Goal: Task Accomplishment & Management: Manage account settings

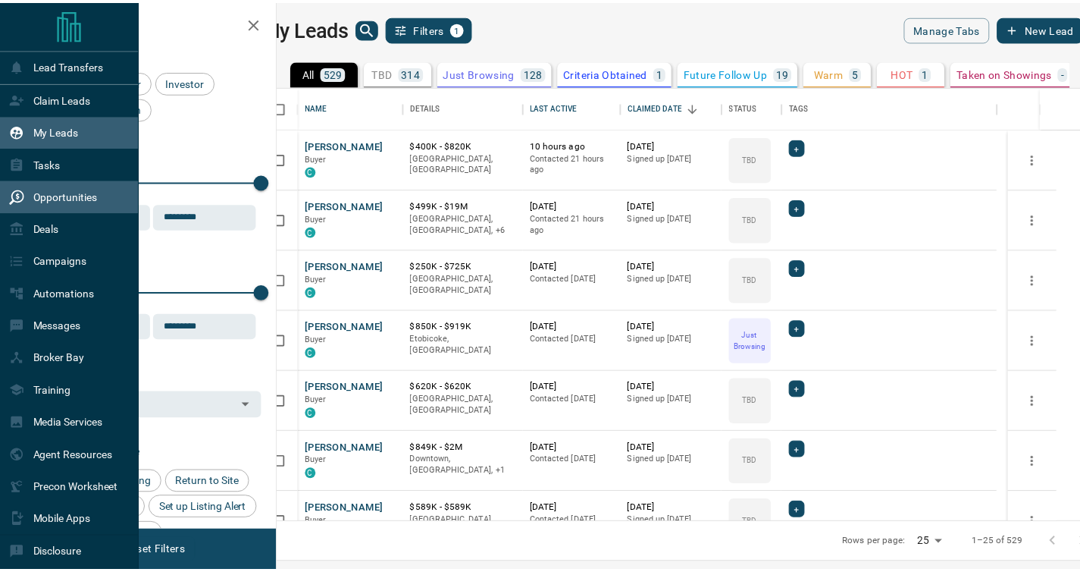
scroll to position [425, 794]
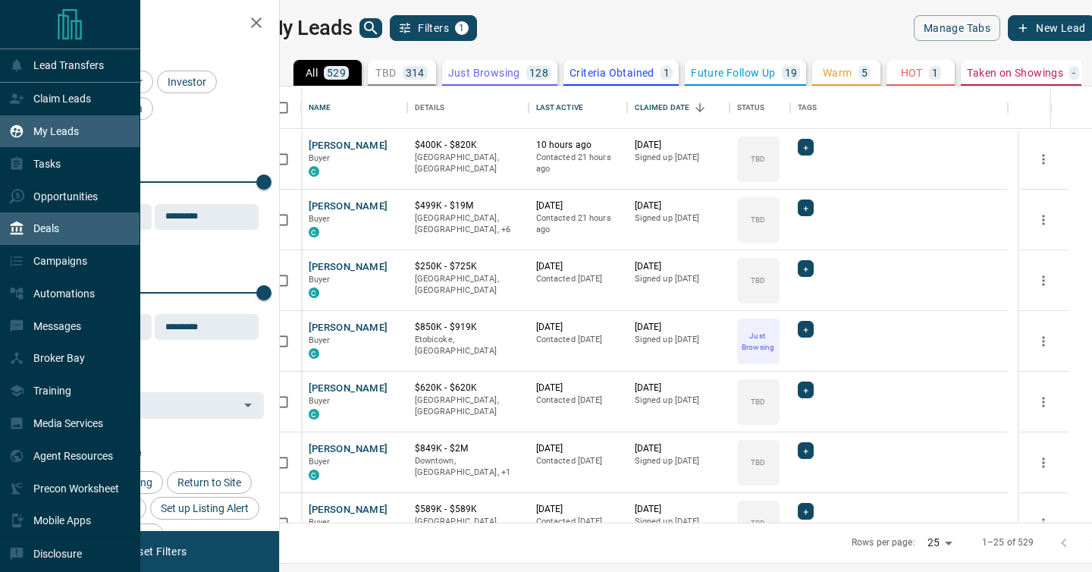
click at [25, 223] on div "Deals" at bounding box center [34, 228] width 50 height 25
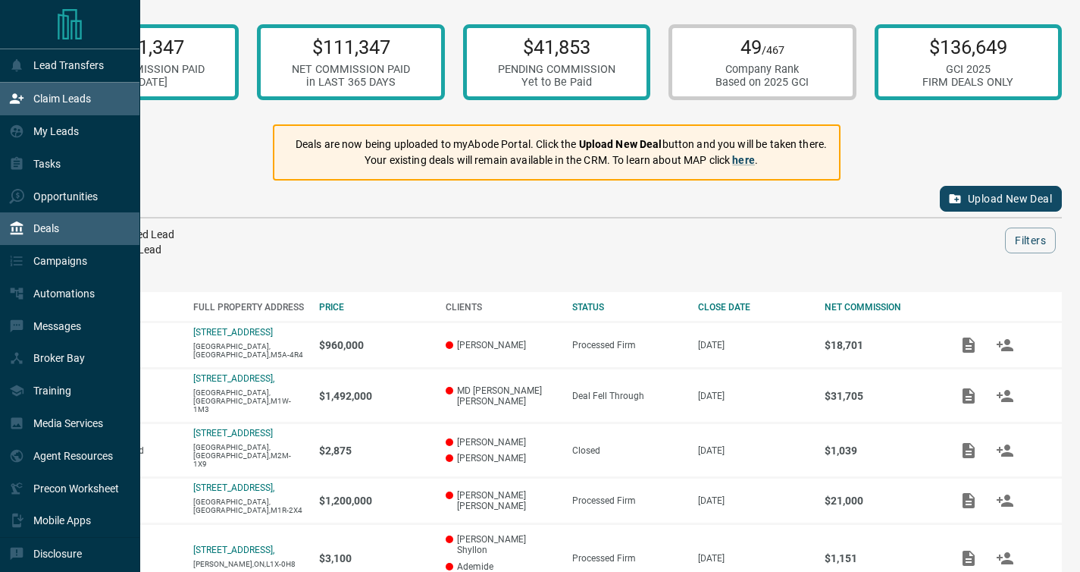
click at [49, 104] on p "Claim Leads" at bounding box center [62, 98] width 58 height 12
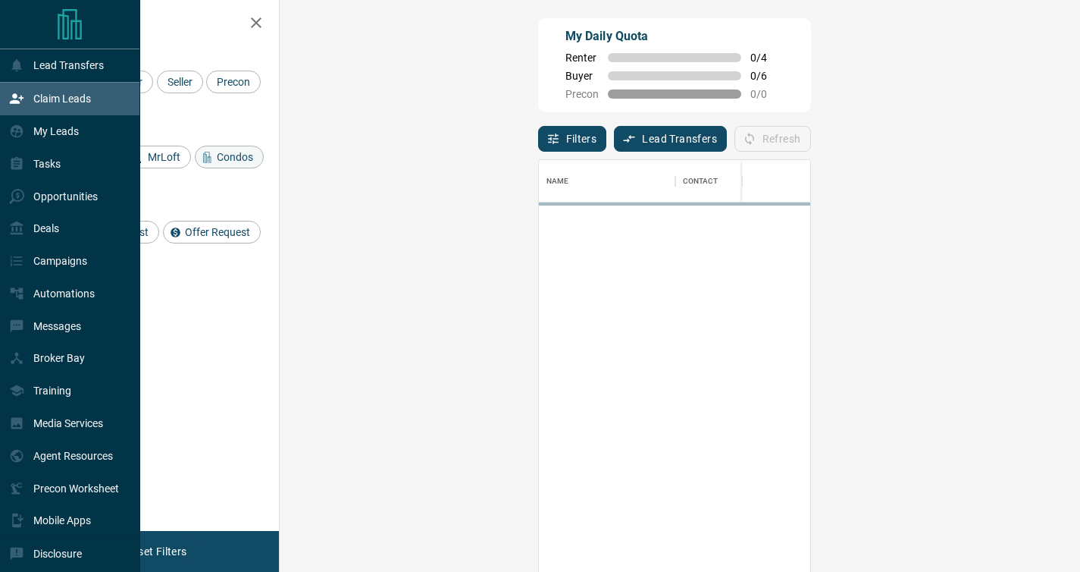
scroll to position [422, 757]
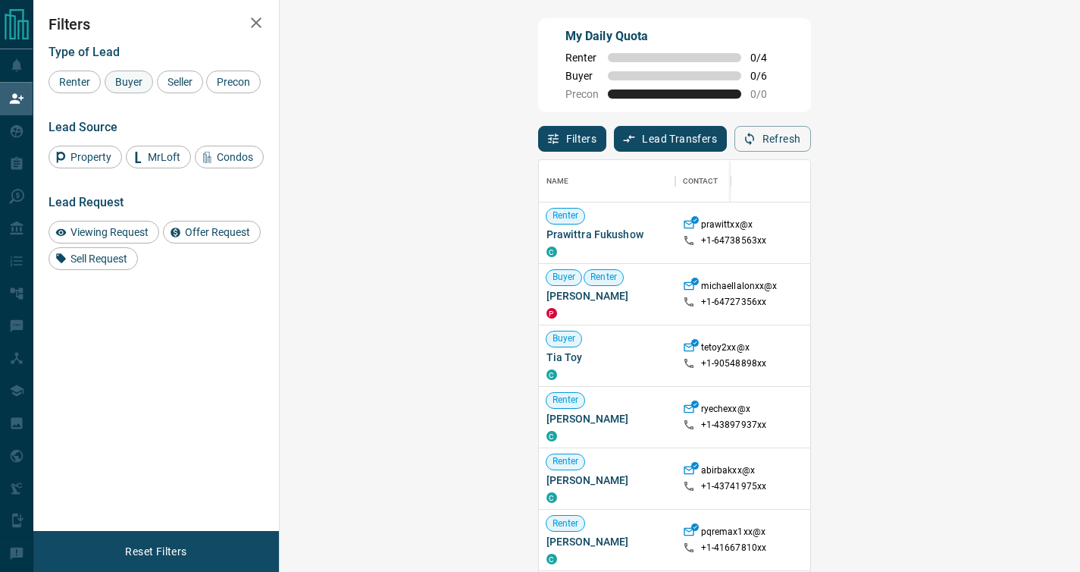
click at [154, 80] on div "Renter Buyer Seller Precon" at bounding box center [156, 82] width 215 height 23
click at [147, 82] on div "Buyer" at bounding box center [129, 82] width 49 height 23
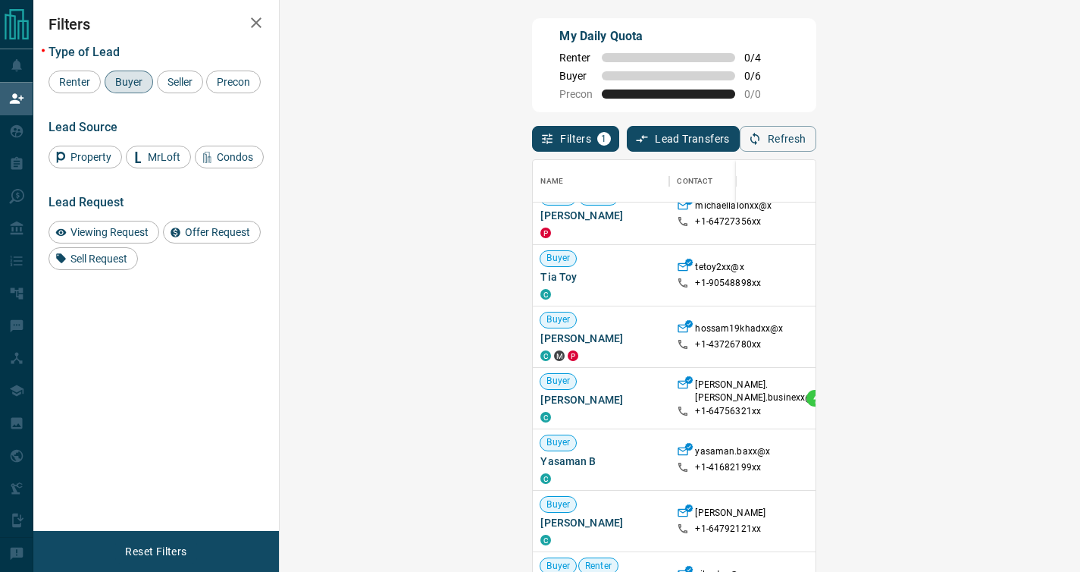
scroll to position [24, 0]
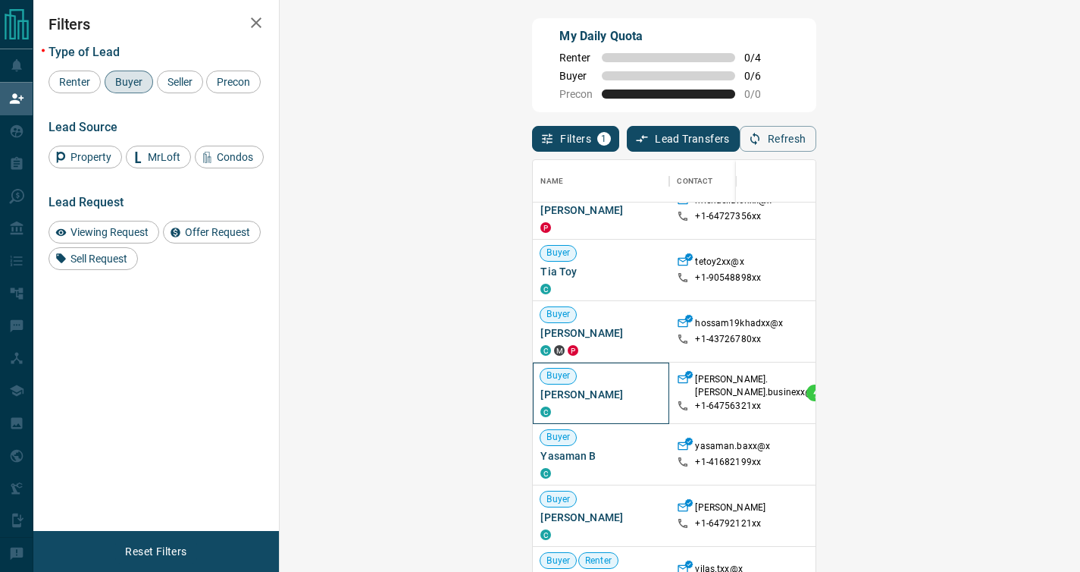
drag, startPoint x: 391, startPoint y: 400, endPoint x: 298, endPoint y: 395, distance: 93.4
click at [541, 395] on span "[PERSON_NAME]" at bounding box center [601, 394] width 121 height 15
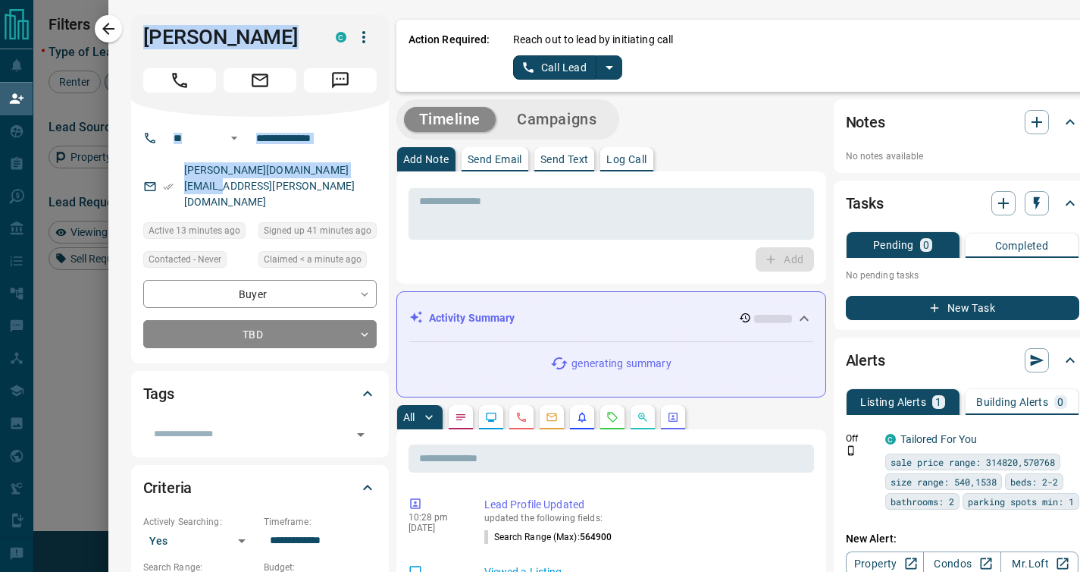
drag, startPoint x: 338, startPoint y: 163, endPoint x: 128, endPoint y: 39, distance: 243.7
click at [131, 39] on div "**********" at bounding box center [260, 189] width 258 height 348
copy div "[PERSON_NAME] C ​ ​ [PERSON_NAME][DOMAIN_NAME][EMAIL_ADDRESS][PERSON_NAME][DOMA…"
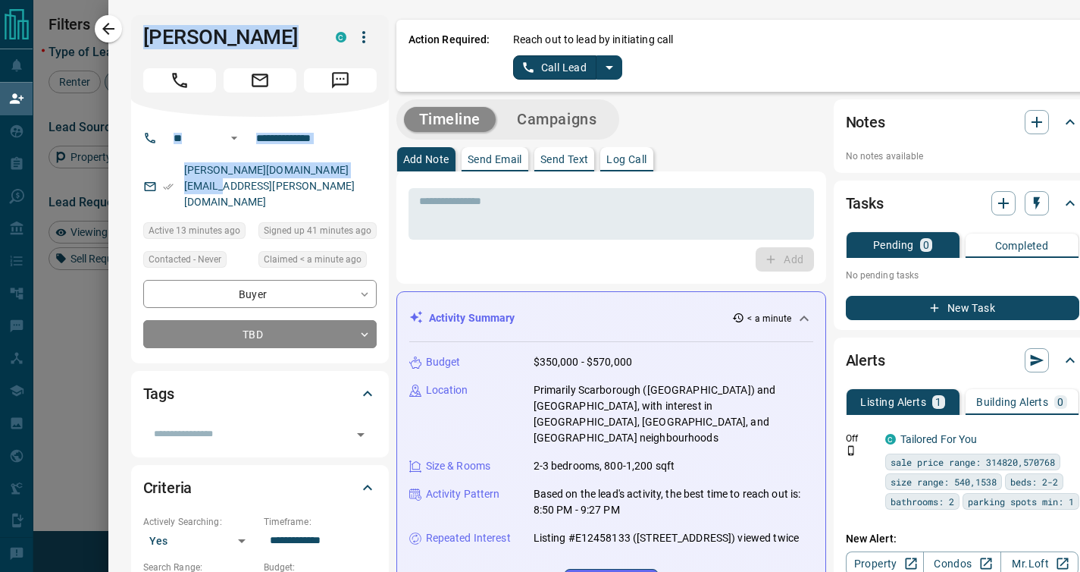
click at [627, 163] on p "Log Call" at bounding box center [627, 159] width 40 height 11
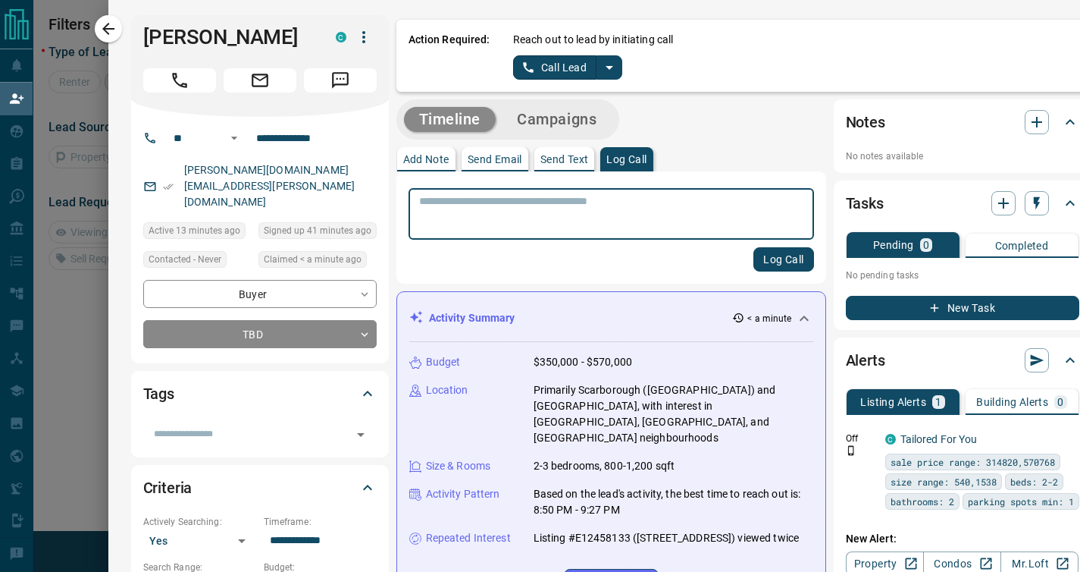
scroll to position [92, 757]
click at [591, 215] on textarea at bounding box center [611, 214] width 384 height 39
type textarea "**********"
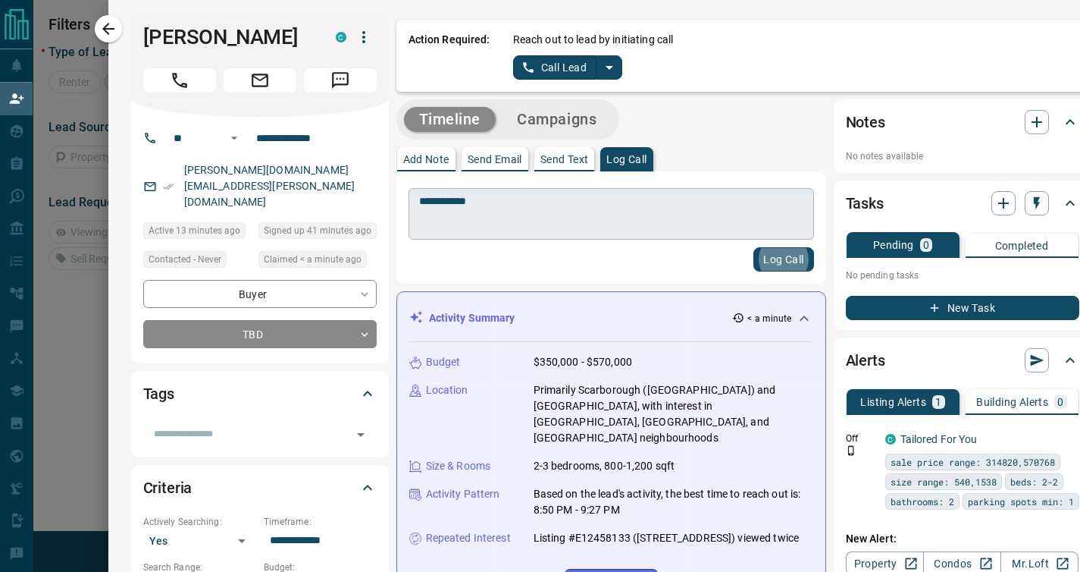
click at [754, 247] on button "Log Call" at bounding box center [784, 259] width 60 height 24
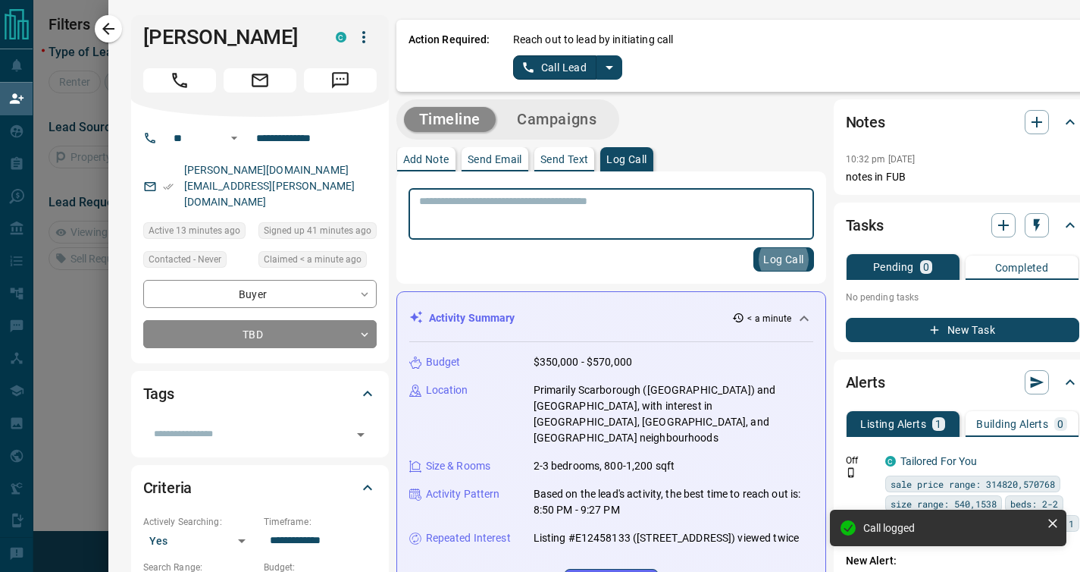
click at [609, 423] on p "Primarily Scarborough ([GEOGRAPHIC_DATA]) and [GEOGRAPHIC_DATA], with interest …" at bounding box center [674, 414] width 280 height 64
drag, startPoint x: 654, startPoint y: 549, endPoint x: 541, endPoint y: 478, distance: 133.6
click at [440, 412] on div "Budget $350,000 - $570,000 Location [GEOGRAPHIC_DATA] [GEOGRAPHIC_DATA] ([GEOGR…" at bounding box center [611, 474] width 404 height 265
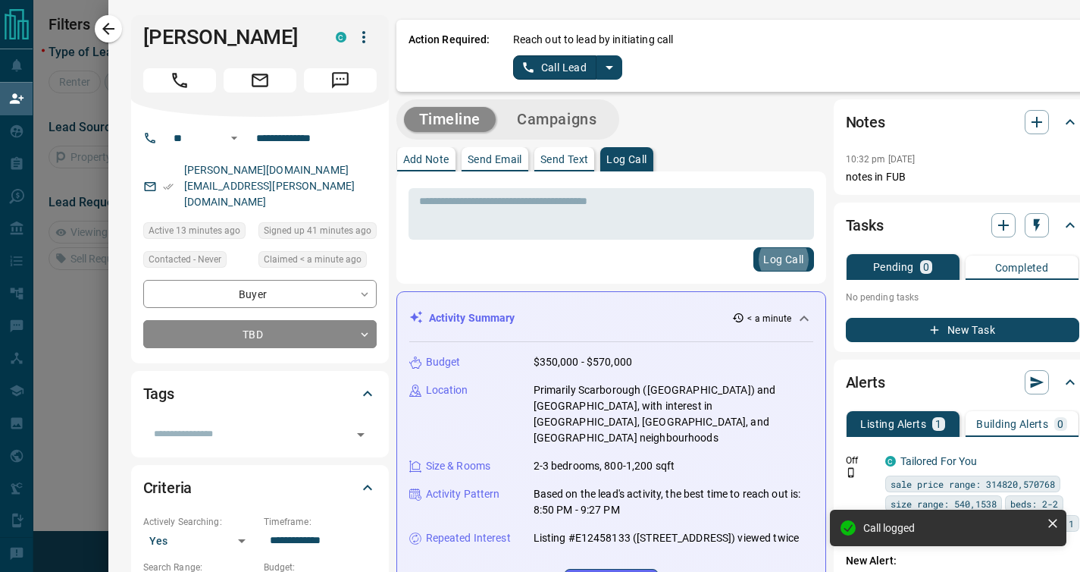
drag, startPoint x: 611, startPoint y: 545, endPoint x: 403, endPoint y: 362, distance: 277.2
click at [409, 361] on div "Budget $350,000 - $570,000 Location [GEOGRAPHIC_DATA] [GEOGRAPHIC_DATA] ([GEOGR…" at bounding box center [611, 474] width 404 height 265
copy div "Budget $350,000 - $570,000 Location [GEOGRAPHIC_DATA] [GEOGRAPHIC_DATA] ([GEOGR…"
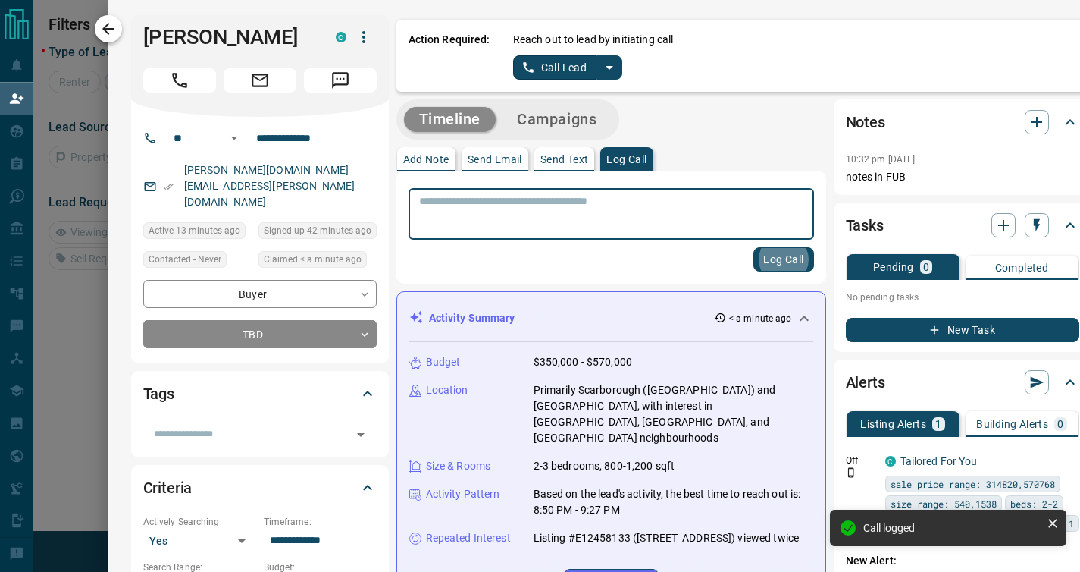
click at [115, 33] on icon "button" at bounding box center [108, 29] width 18 height 18
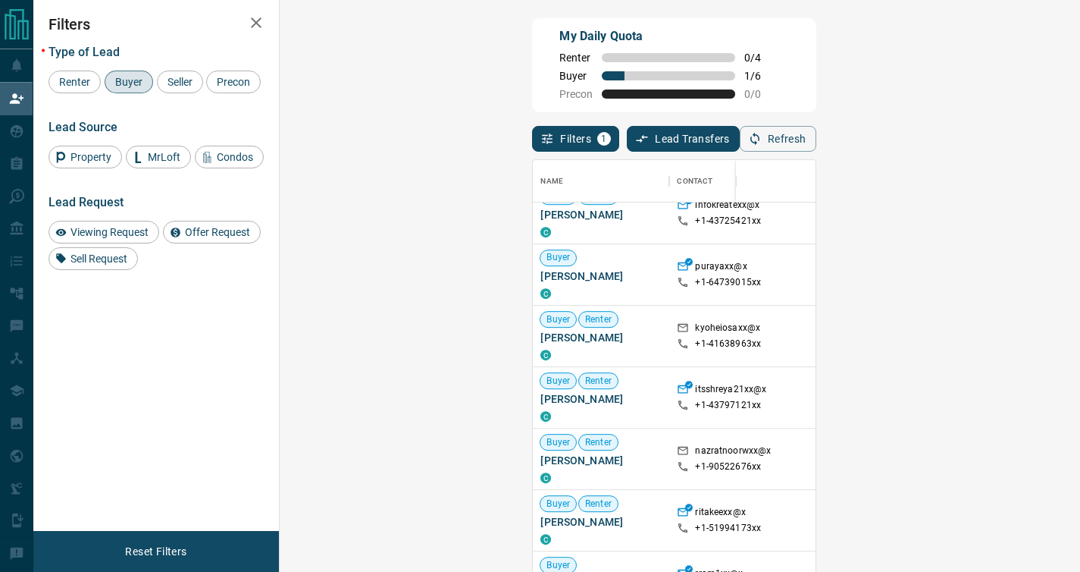
scroll to position [845, 0]
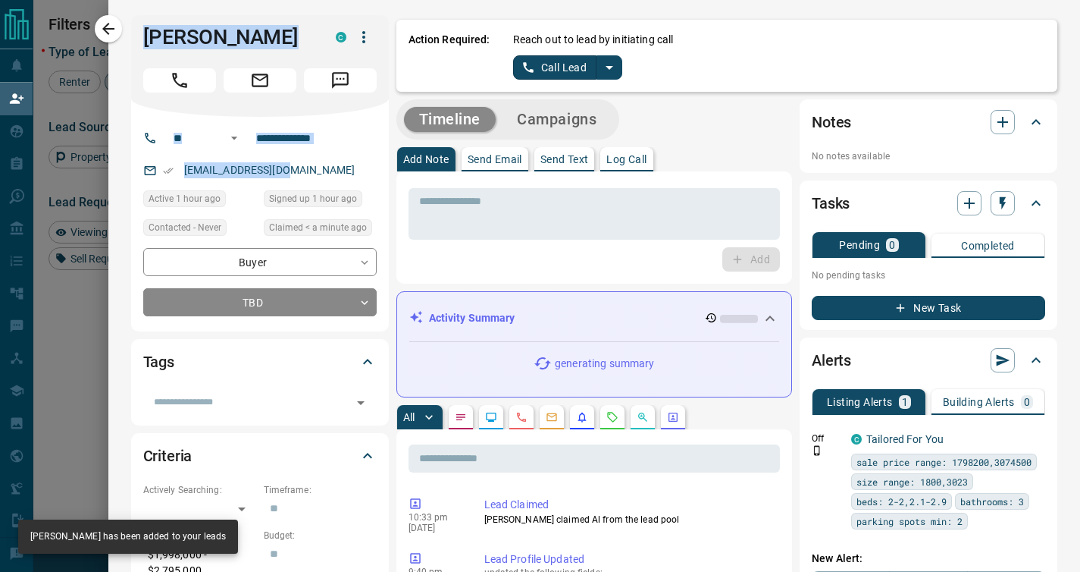
drag, startPoint x: 290, startPoint y: 171, endPoint x: 127, endPoint y: 30, distance: 216.6
click at [131, 30] on div "**********" at bounding box center [260, 173] width 258 height 316
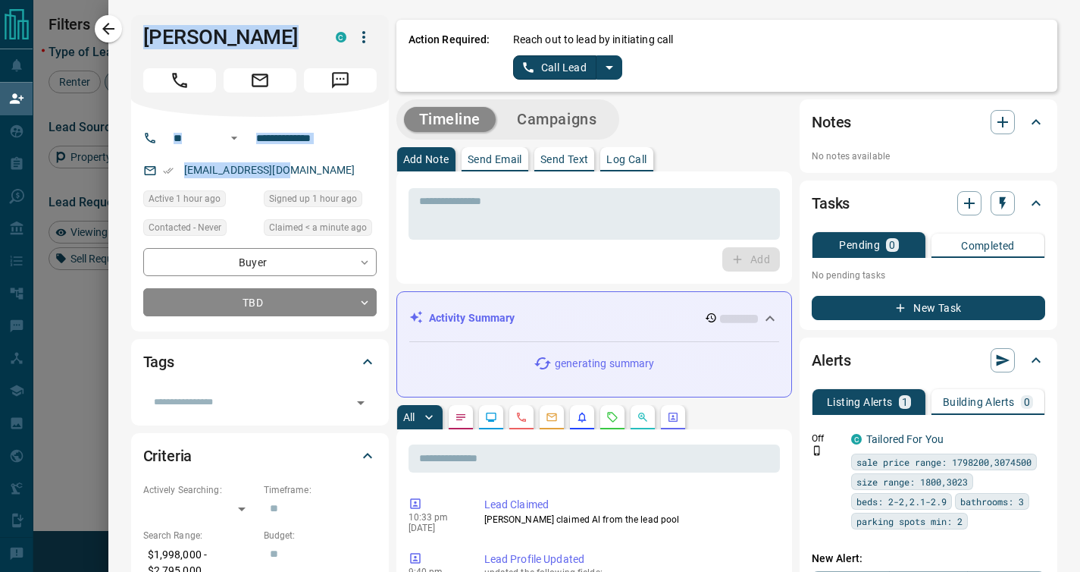
copy div "[PERSON_NAME] C ​ ​ [EMAIL_ADDRESS][DOMAIN_NAME]"
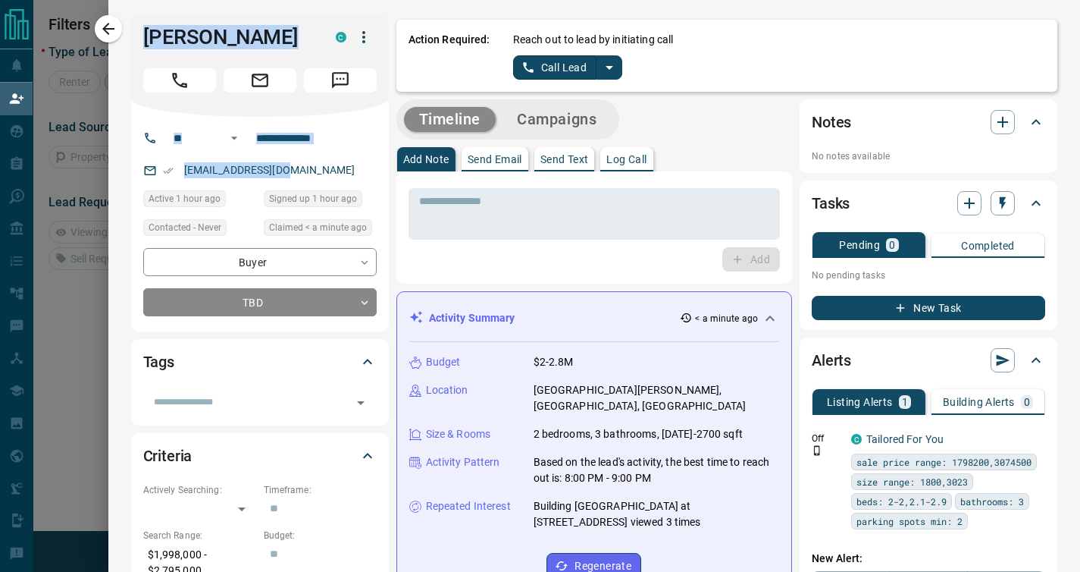
scroll to position [92, 757]
click at [675, 516] on div "Budget $2-2.8M Location [GEOGRAPHIC_DATA][PERSON_NAME], [GEOGRAPHIC_DATA], [GEO…" at bounding box center [594, 466] width 371 height 249
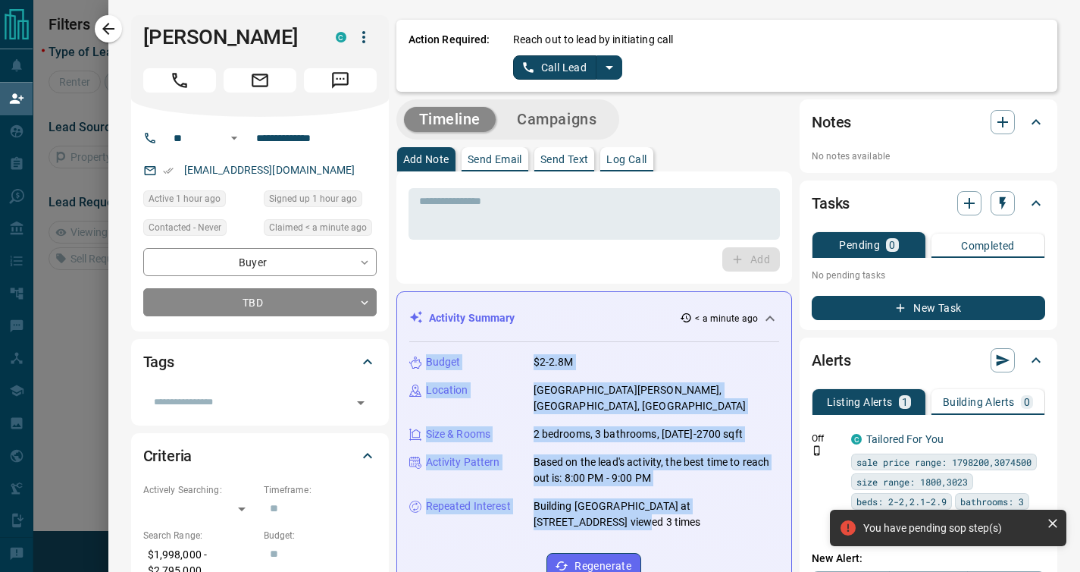
drag, startPoint x: 459, startPoint y: 484, endPoint x: 435, endPoint y: 382, distance: 104.5
click at [409, 362] on div "Budget $2-2.8M Location [GEOGRAPHIC_DATA][PERSON_NAME], [GEOGRAPHIC_DATA], [GEO…" at bounding box center [594, 466] width 371 height 249
copy div "Budget $2-2.8M Location [GEOGRAPHIC_DATA][PERSON_NAME], [GEOGRAPHIC_DATA], [GEO…"
click at [620, 156] on p "Log Call" at bounding box center [627, 159] width 40 height 11
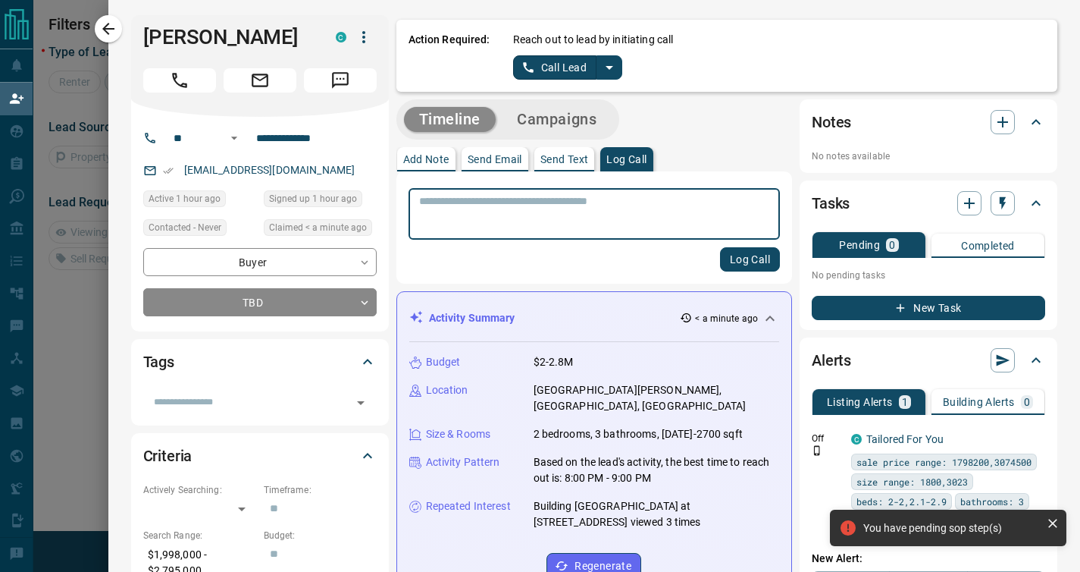
click at [620, 156] on p "Log Call" at bounding box center [627, 159] width 40 height 11
click at [600, 219] on textarea at bounding box center [594, 214] width 351 height 39
type textarea "**********"
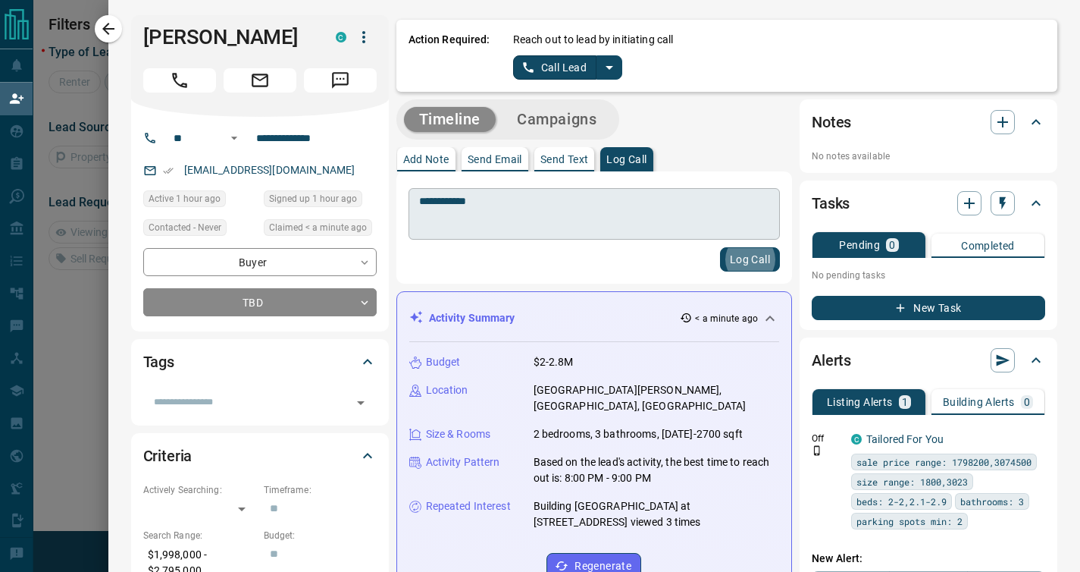
click at [720, 247] on button "Log Call" at bounding box center [750, 259] width 60 height 24
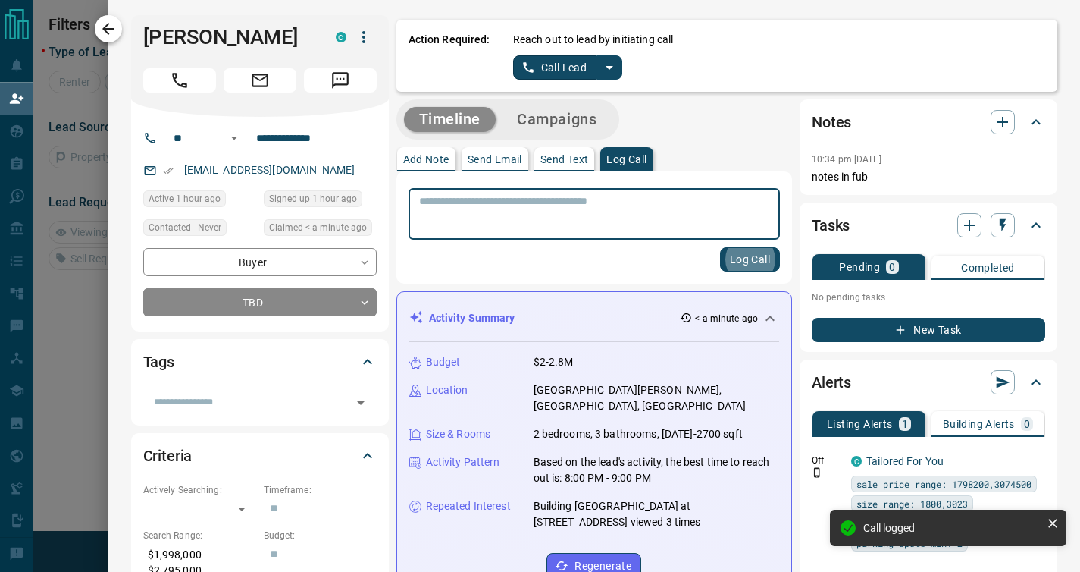
click at [108, 20] on icon "button" at bounding box center [108, 29] width 18 height 18
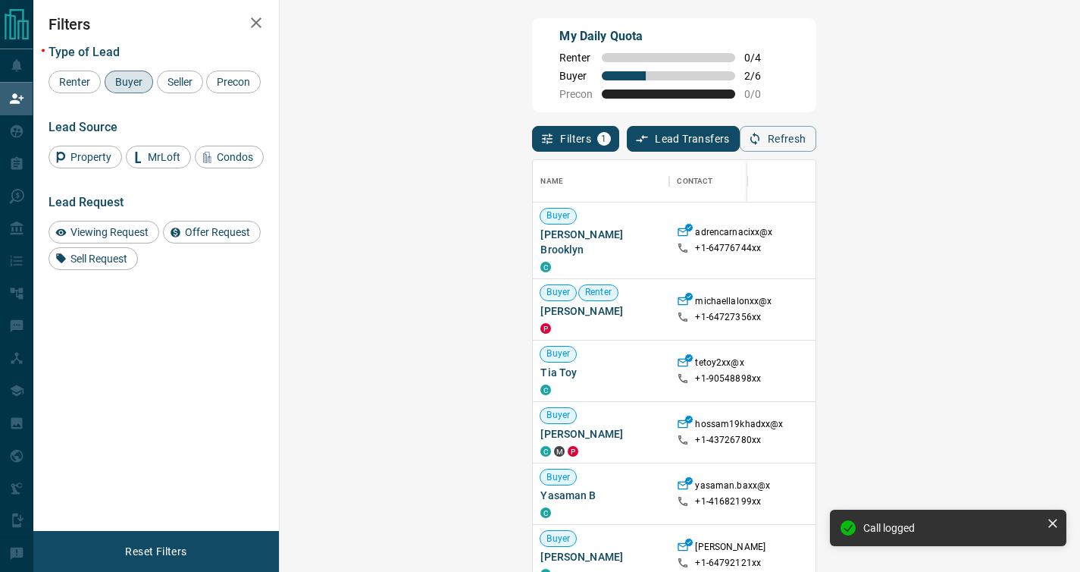
scroll to position [422, 757]
